Goal: Task Accomplishment & Management: Complete application form

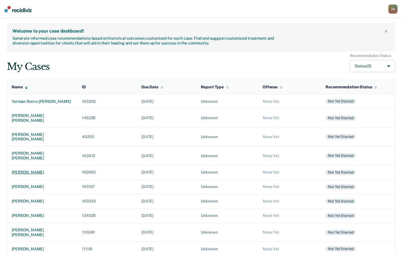
click at [52, 170] on div "[PERSON_NAME]" at bounding box center [42, 172] width 61 height 5
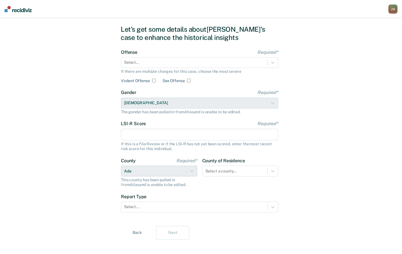
scroll to position [19, 0]
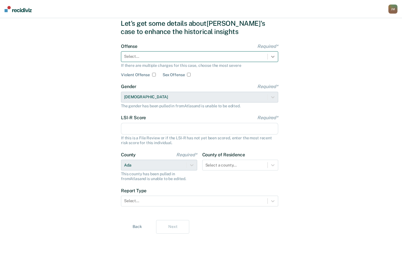
click at [277, 57] on div at bounding box center [273, 57] width 10 height 10
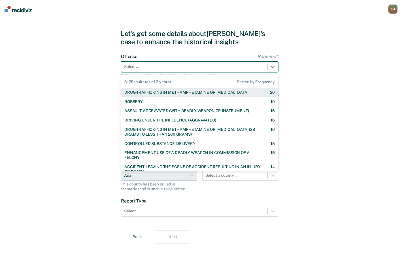
scroll to position [0, 0]
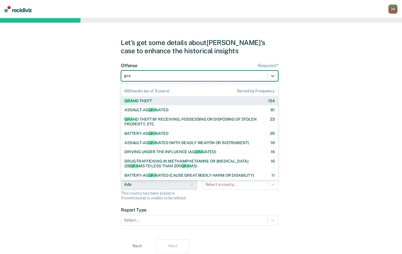
type input "gran"
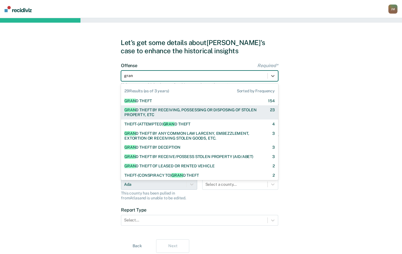
click at [148, 114] on div "GRAN D THEFT BY RECEIVING, POSSESSING OR DISPOSING OF STOLEN PROPERTY, ETC" at bounding box center [192, 113] width 136 height 10
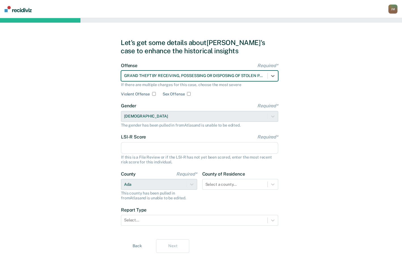
click at [145, 147] on input "LSI-R Score Required*" at bounding box center [199, 148] width 157 height 12
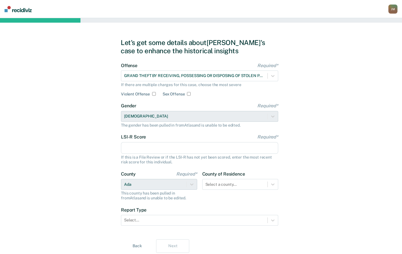
click at [358, 153] on div "Let's get some details about [PERSON_NAME]'s case to enhance the historical ins…" at bounding box center [201, 145] width 402 height 255
click at [223, 150] on input "LSI-R Score Required*" at bounding box center [199, 148] width 157 height 12
click at [249, 146] on input "LSI-R Score Required*" at bounding box center [199, 148] width 157 height 12
click at [354, 141] on div "Let's get some details about [PERSON_NAME]'s case to enhance the historical ins…" at bounding box center [201, 145] width 402 height 255
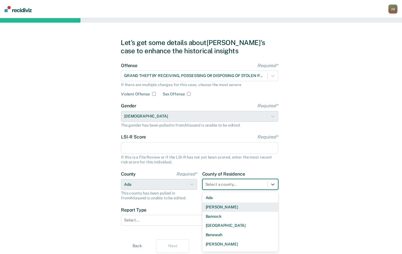
scroll to position [19, 0]
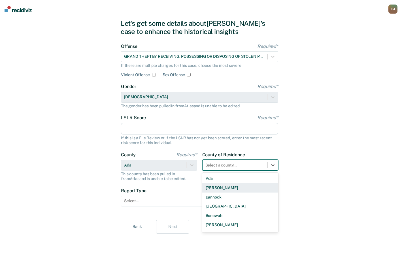
click at [225, 171] on div "44 results available. Use Up and Down to choose options, press Enter to select …" at bounding box center [240, 165] width 76 height 11
click at [222, 180] on div "Ada" at bounding box center [240, 178] width 76 height 9
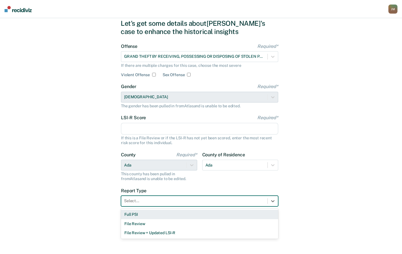
click at [176, 202] on div at bounding box center [194, 201] width 141 height 6
click at [148, 217] on div "Full PSI" at bounding box center [199, 214] width 157 height 9
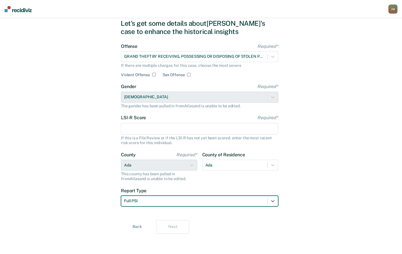
click at [149, 130] on input "LSI-R Score Required*" at bounding box center [199, 129] width 157 height 12
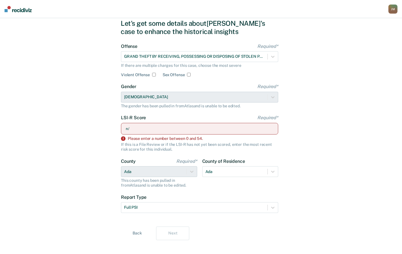
type input "n"
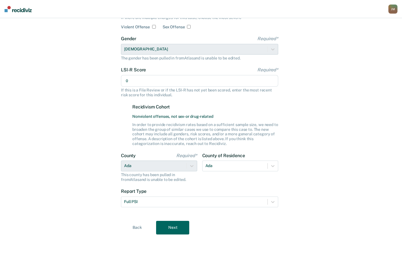
scroll to position [68, 0]
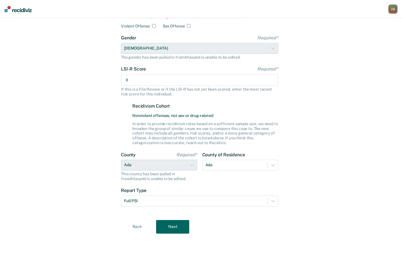
type input "0"
click at [191, 227] on div "Back Next" at bounding box center [201, 227] width 161 height 14
click at [178, 227] on button "Next" at bounding box center [172, 227] width 33 height 14
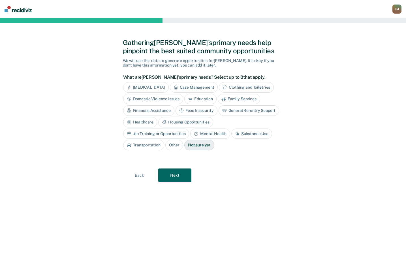
click at [185, 145] on div "Not sure yet" at bounding box center [200, 145] width 30 height 10
click at [173, 174] on button "Next" at bounding box center [174, 176] width 33 height 14
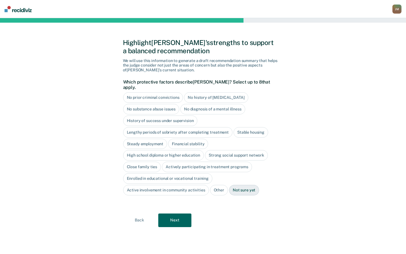
click at [243, 187] on div "Not sure yet" at bounding box center [244, 190] width 30 height 10
click at [182, 219] on button "Next" at bounding box center [174, 221] width 33 height 14
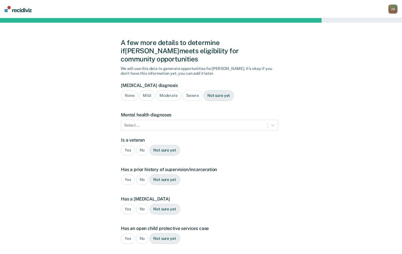
click at [218, 90] on div "Not sure yet" at bounding box center [219, 95] width 30 height 10
drag, startPoint x: 166, startPoint y: 143, endPoint x: 167, endPoint y: 139, distance: 3.3
click at [166, 145] on div "Not sure yet" at bounding box center [165, 150] width 30 height 10
click at [206, 122] on div at bounding box center [194, 125] width 141 height 6
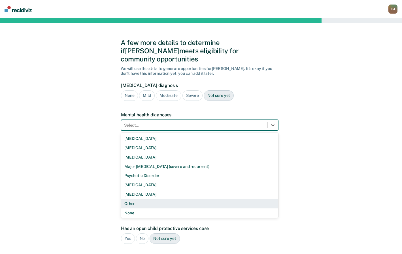
scroll to position [1, 0]
click at [134, 198] on div "Other" at bounding box center [199, 202] width 157 height 9
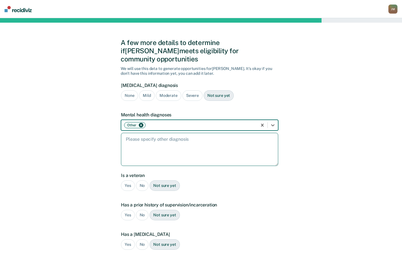
click at [142, 139] on textarea at bounding box center [199, 149] width 157 height 33
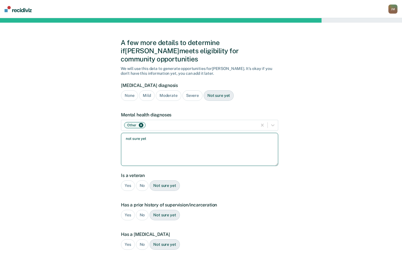
type textarea "not sure yet"
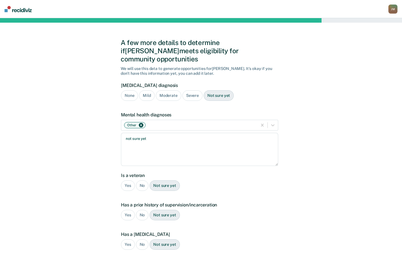
click at [170, 181] on div "Not sure yet" at bounding box center [165, 186] width 30 height 10
click at [171, 210] on div "Not sure yet" at bounding box center [165, 215] width 30 height 10
click at [161, 240] on div "Not sure yet" at bounding box center [165, 245] width 30 height 10
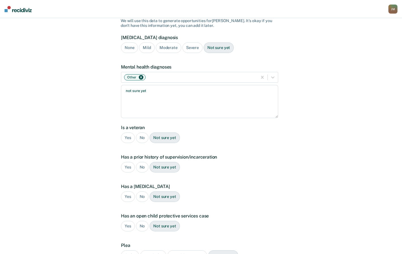
scroll to position [99, 0]
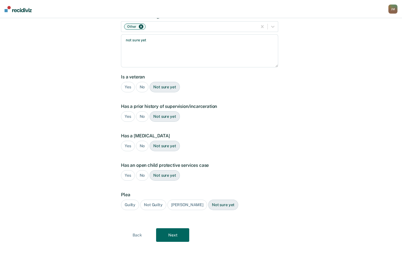
click at [210, 200] on div "Not sure yet" at bounding box center [223, 205] width 30 height 10
click at [181, 228] on button "Next" at bounding box center [172, 235] width 33 height 14
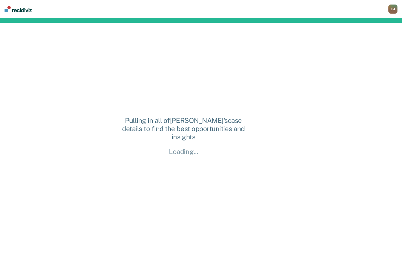
scroll to position [0, 0]
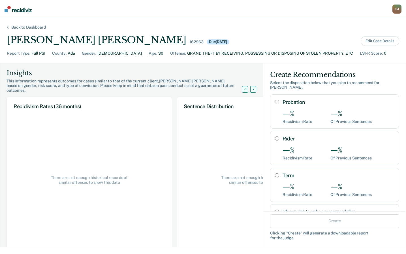
click at [274, 209] on div "I do not wish to make a recommendation" at bounding box center [334, 211] width 129 height 15
radio input "true"
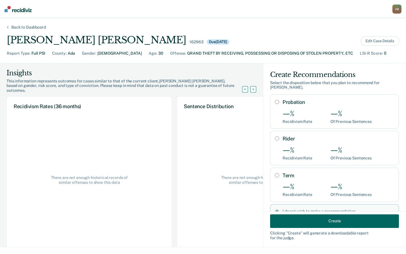
click at [290, 221] on button "Create" at bounding box center [334, 221] width 129 height 14
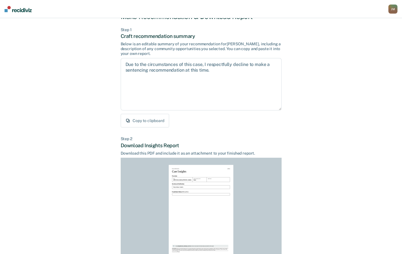
scroll to position [69, 0]
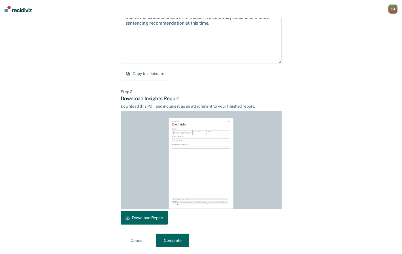
click at [184, 240] on button "Complete" at bounding box center [172, 241] width 33 height 14
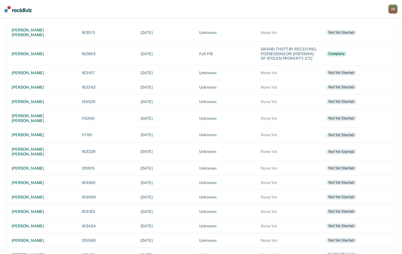
scroll to position [133, 0]
